Goal: Register for event/course

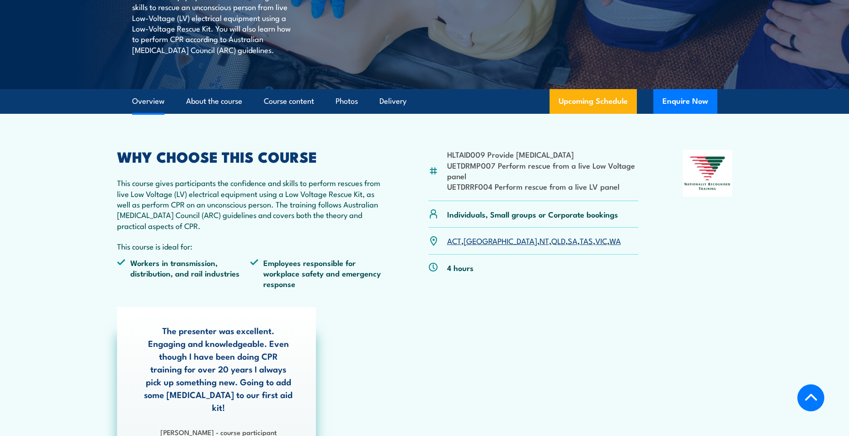
scroll to position [229, 0]
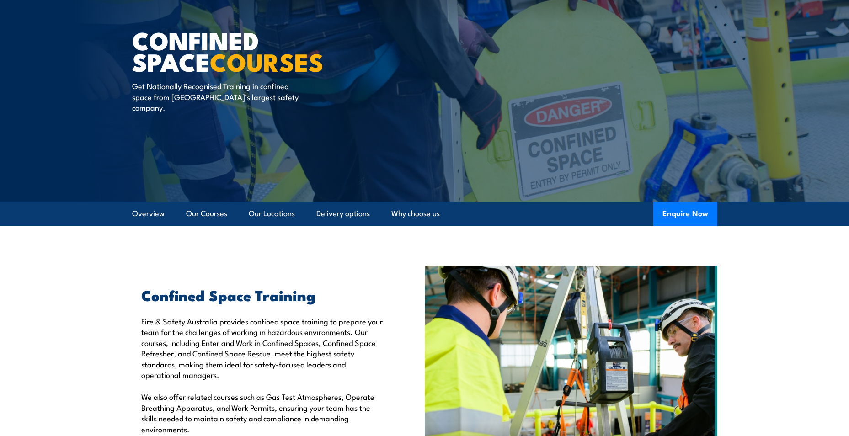
scroll to position [46, 0]
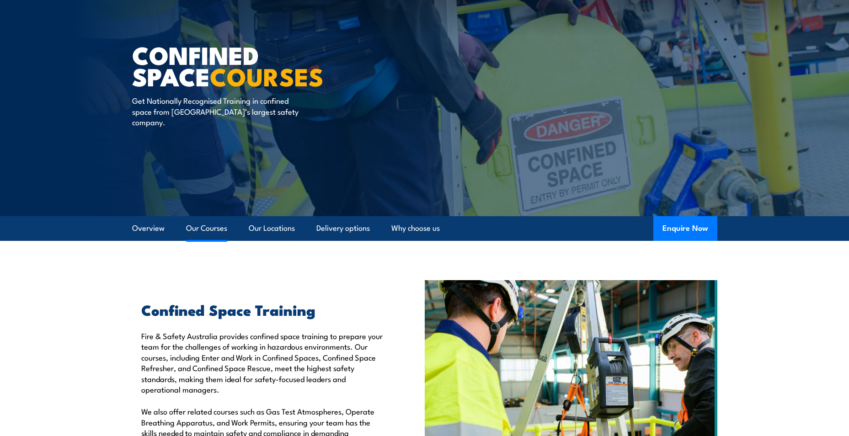
click at [215, 226] on link "Our Courses" at bounding box center [206, 228] width 41 height 24
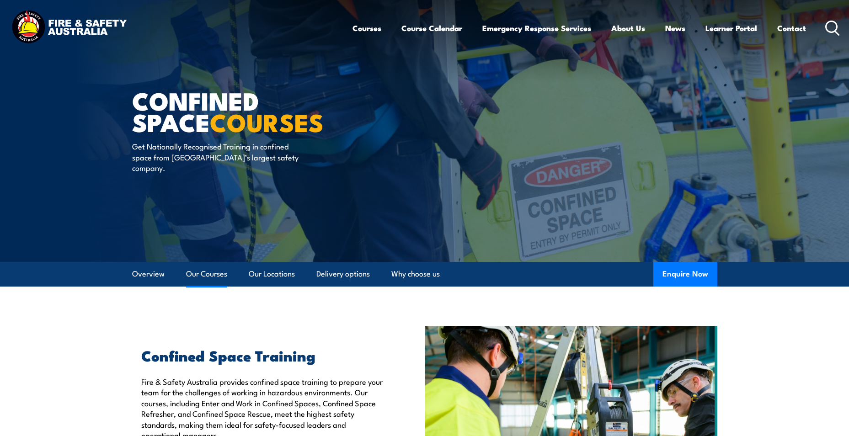
click at [204, 275] on link "Our Courses" at bounding box center [206, 274] width 41 height 24
drag, startPoint x: 481, startPoint y: 334, endPoint x: 446, endPoint y: 140, distance: 197.0
click at [444, 26] on link "Course Calendar" at bounding box center [432, 28] width 61 height 24
click at [55, 25] on img at bounding box center [69, 27] width 120 height 39
click at [54, 30] on img at bounding box center [69, 27] width 120 height 39
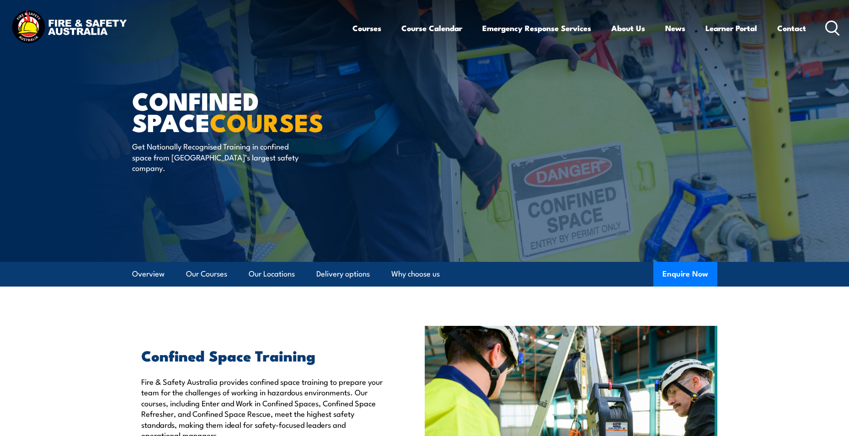
click at [34, 28] on img at bounding box center [69, 27] width 120 height 39
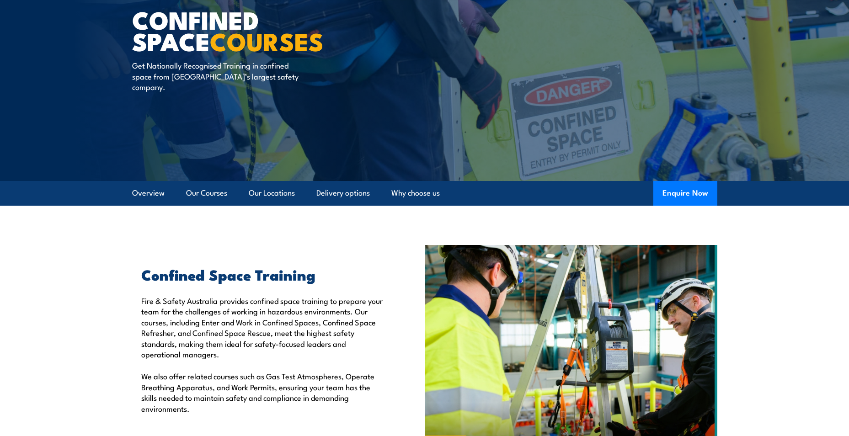
scroll to position [89, 0]
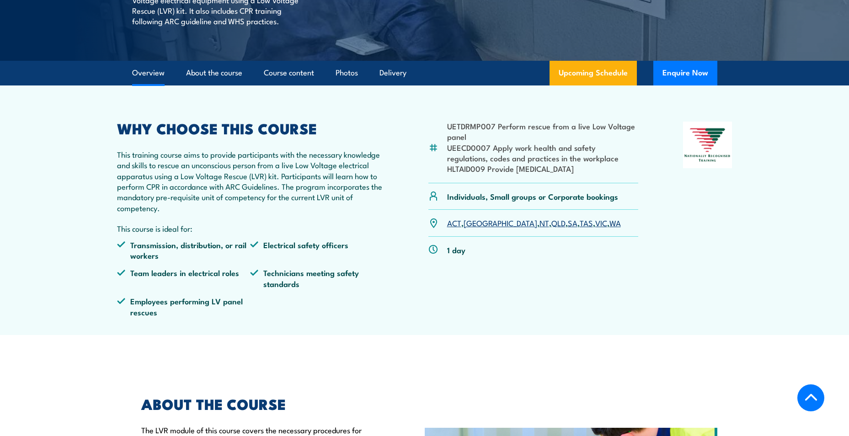
scroll to position [229, 0]
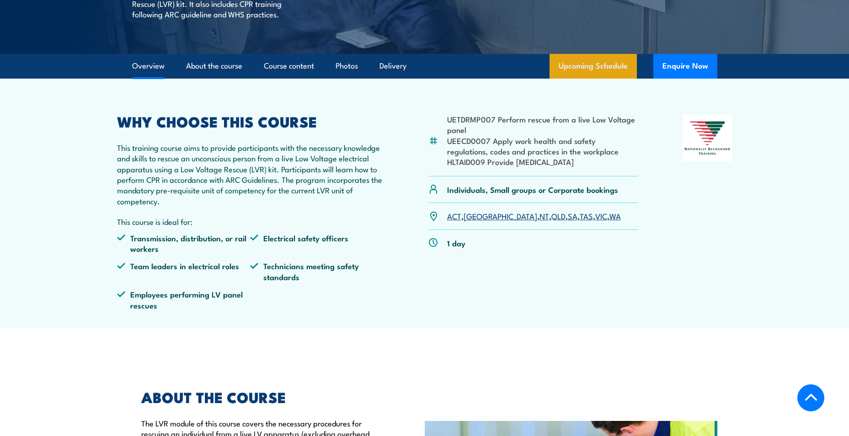
click at [583, 79] on link "Upcoming Schedule" at bounding box center [593, 66] width 87 height 25
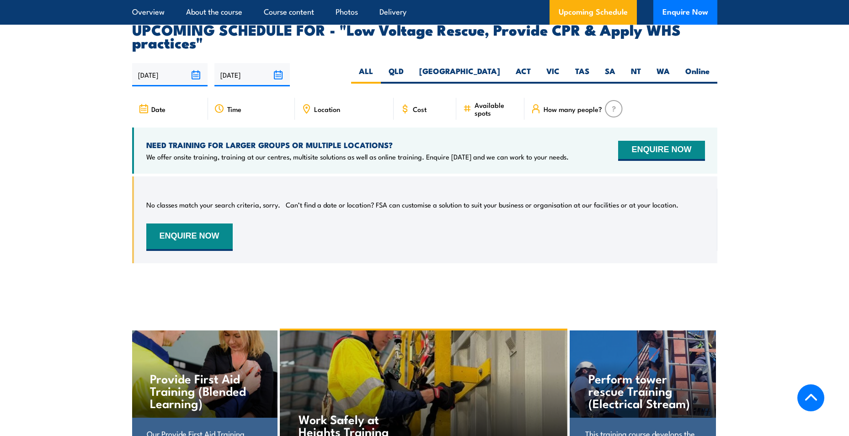
scroll to position [1587, 0]
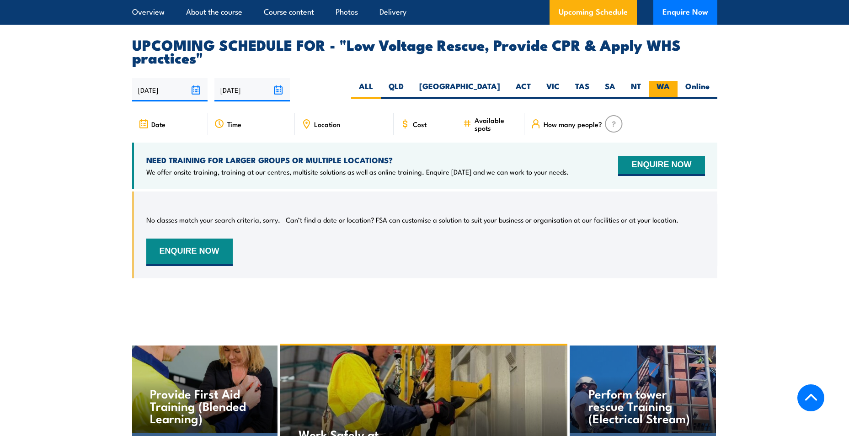
click at [658, 93] on label "WA" at bounding box center [663, 90] width 29 height 18
click at [670, 87] on input "WA" at bounding box center [673, 84] width 6 height 6
radio input "true"
click at [694, 97] on label "Online" at bounding box center [698, 90] width 40 height 18
click at [710, 87] on input "Online" at bounding box center [713, 84] width 6 height 6
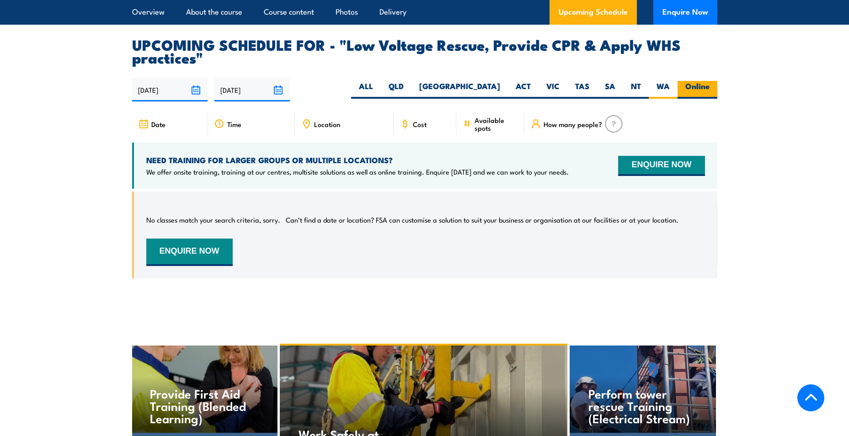
radio input "true"
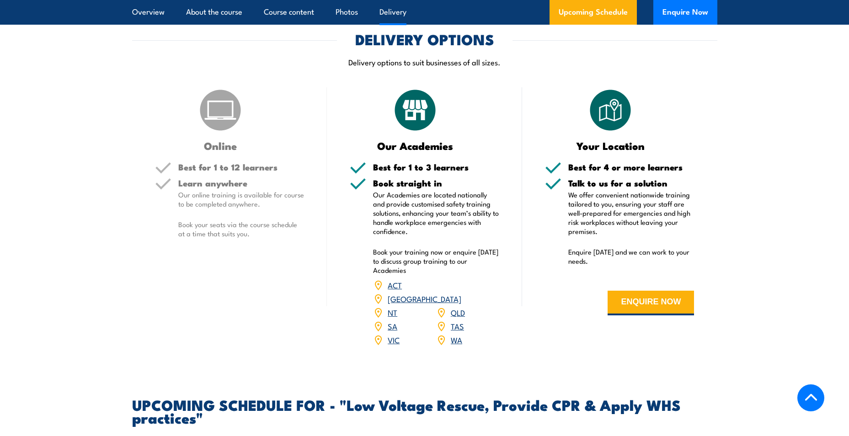
scroll to position [1221, 0]
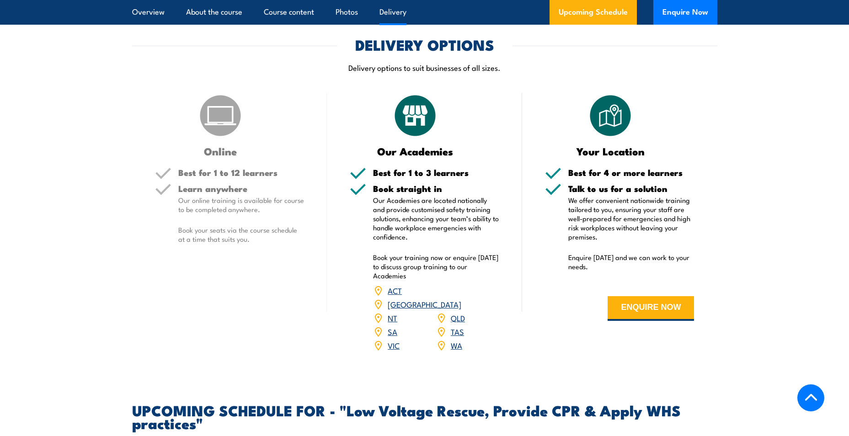
click at [451, 351] on link "WA" at bounding box center [456, 345] width 11 height 11
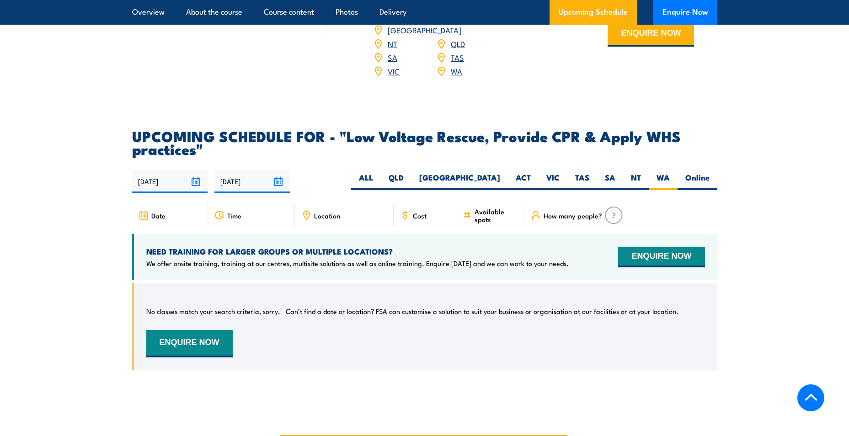
scroll to position [1816, 0]
